Goal: Information Seeking & Learning: Learn about a topic

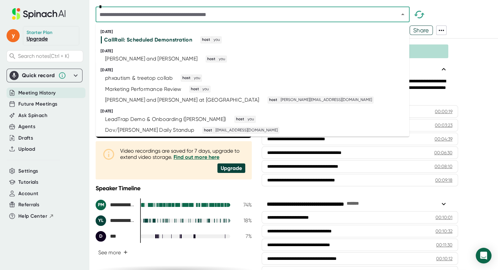
click at [126, 15] on input "text" at bounding box center [243, 14] width 291 height 9
type input "***"
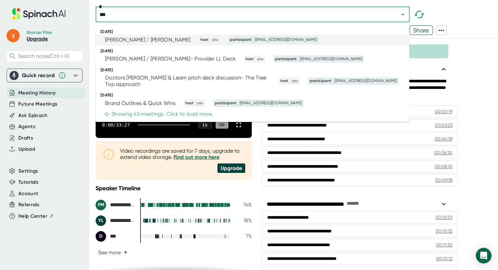
click at [126, 42] on div "[PERSON_NAME] / [PERSON_NAME]" at bounding box center [147, 40] width 85 height 7
